Goal: Check status: Check status

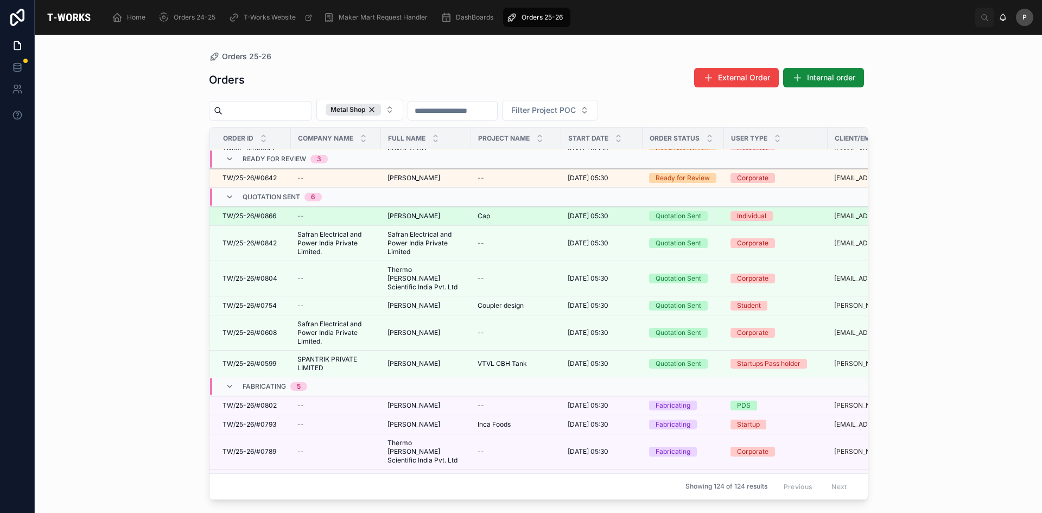
scroll to position [54, 0]
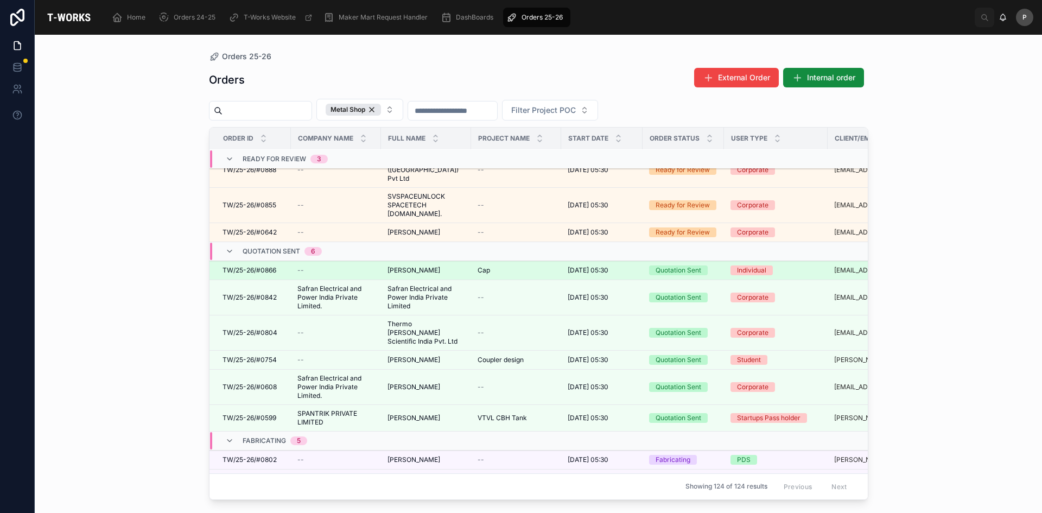
click at [434, 266] on span "[PERSON_NAME]" at bounding box center [414, 270] width 53 height 9
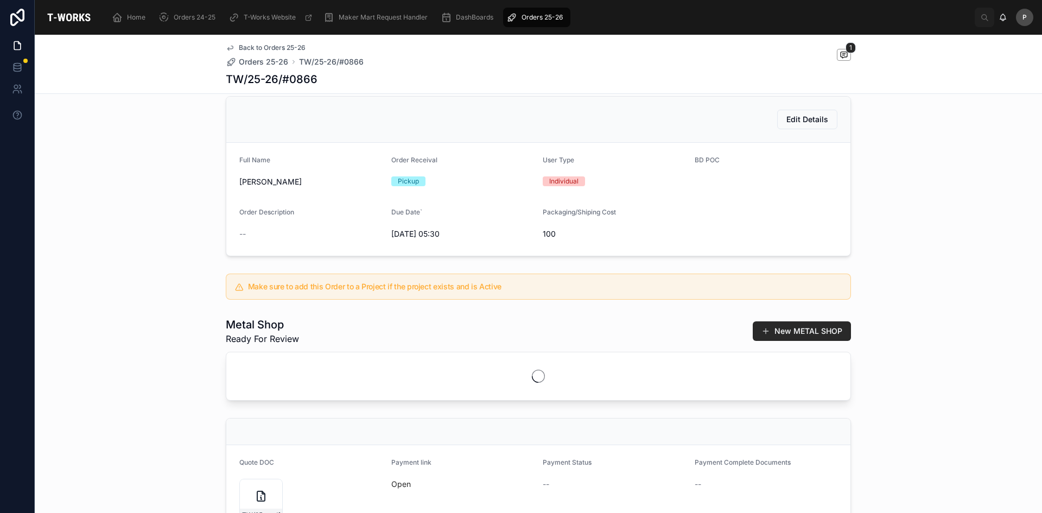
scroll to position [251, 0]
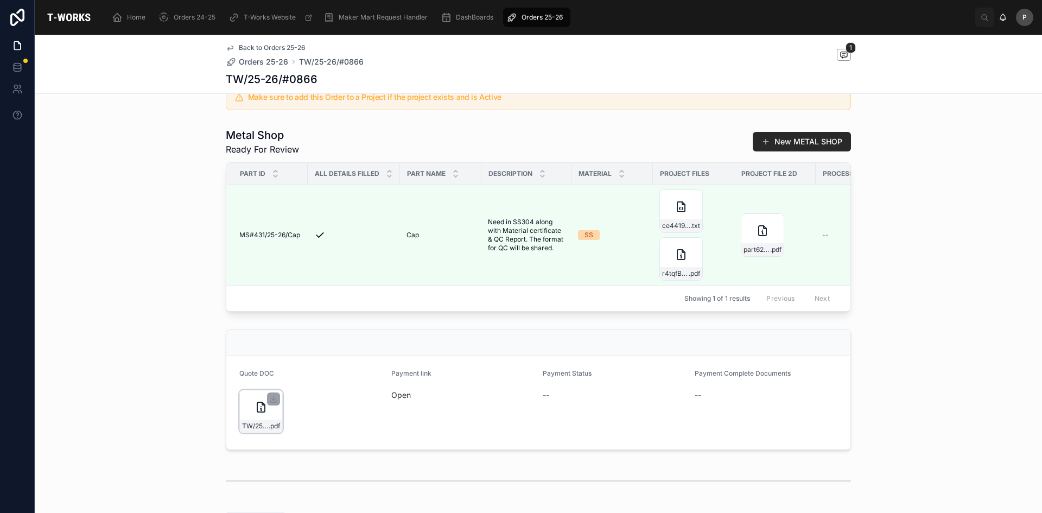
click at [257, 412] on icon at bounding box center [261, 407] width 8 height 10
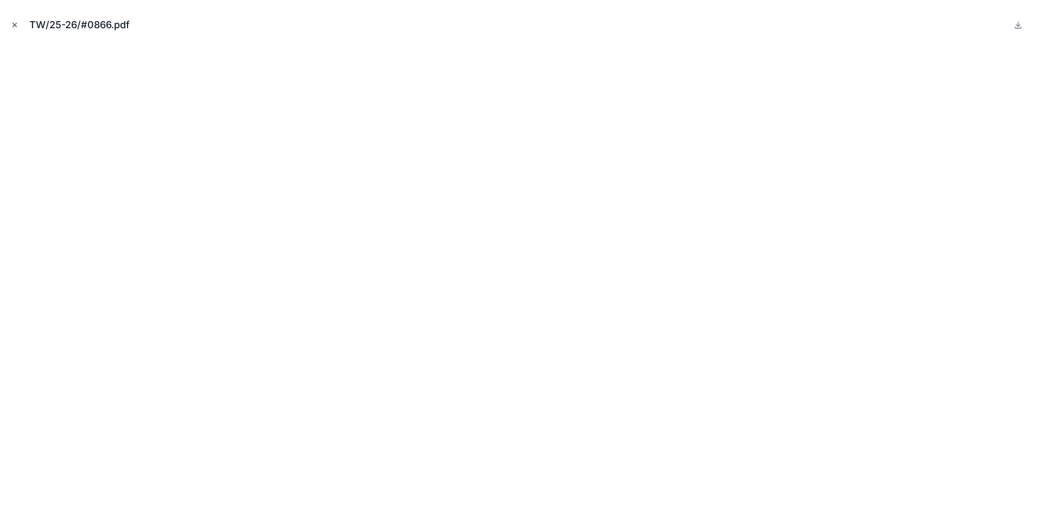
click at [14, 25] on icon "Close modal" at bounding box center [15, 25] width 8 height 8
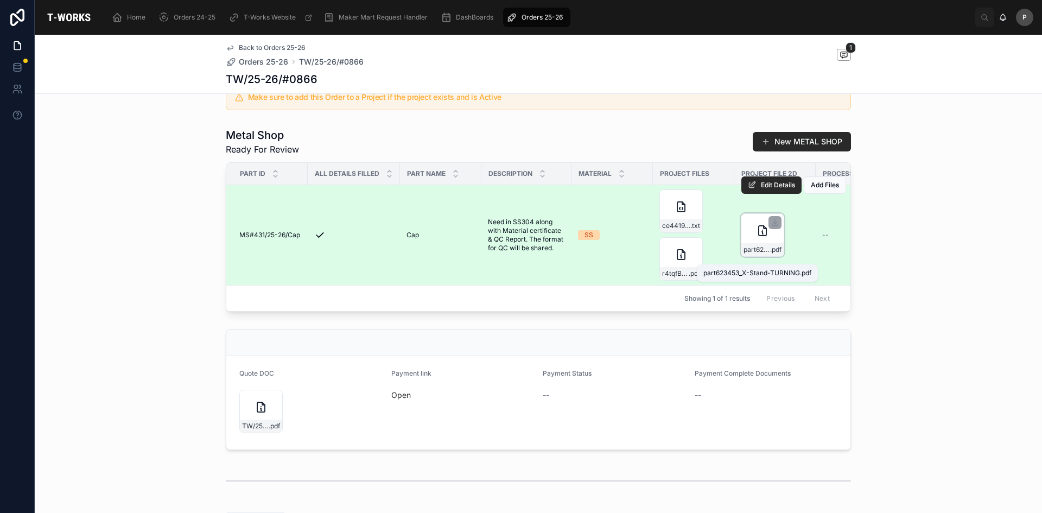
click at [752, 254] on span "part623453_X-Stand-TURNING" at bounding box center [757, 249] width 27 height 9
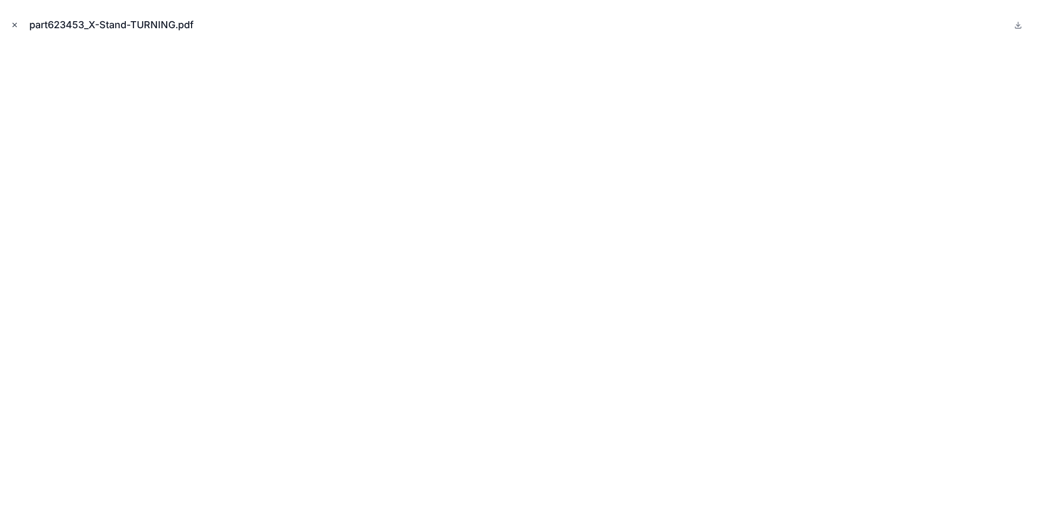
click at [15, 30] on button "Close modal" at bounding box center [15, 25] width 12 height 12
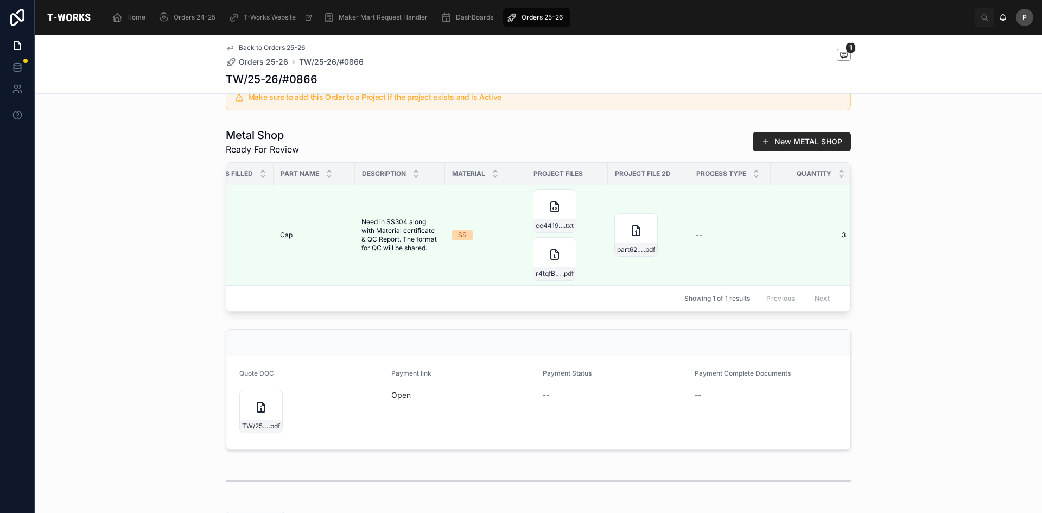
scroll to position [0, 134]
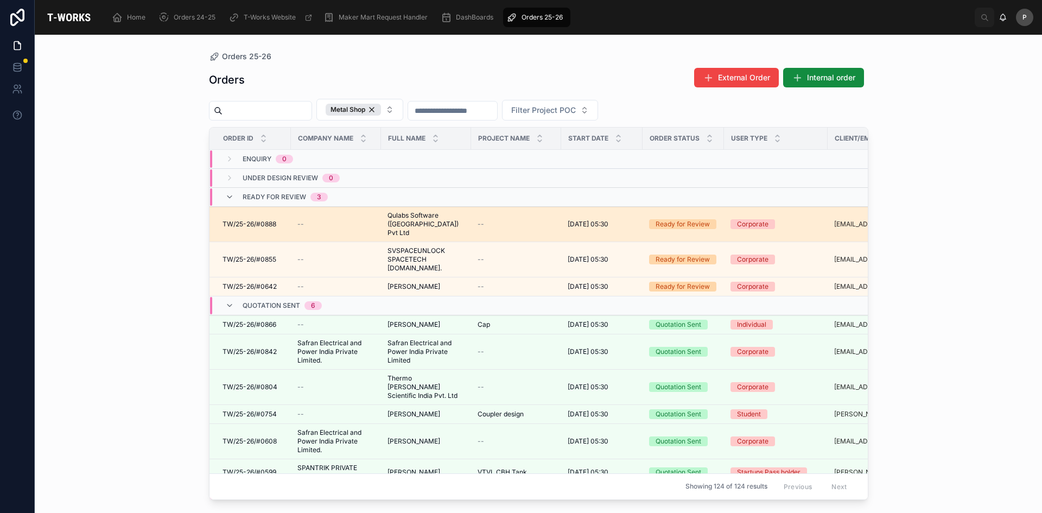
click at [422, 220] on span "Qulabs Software ([GEOGRAPHIC_DATA]) Pvt Ltd" at bounding box center [426, 224] width 77 height 26
